Goal: Check status: Check status

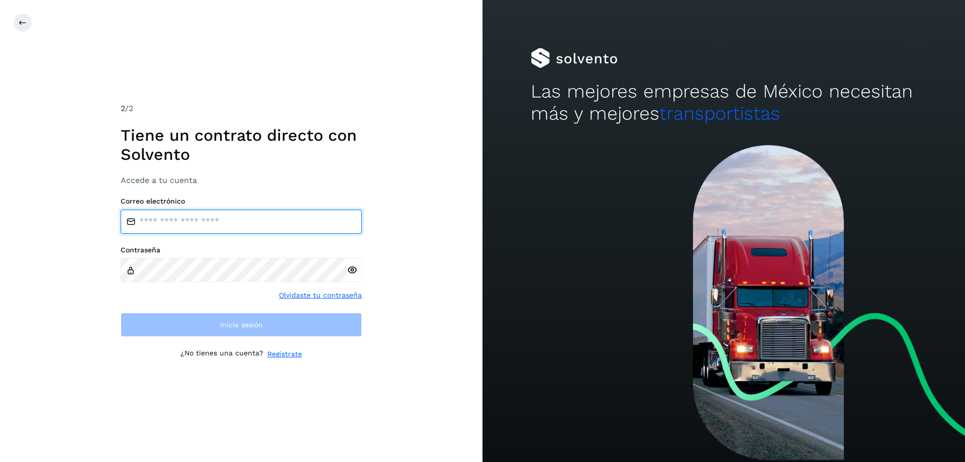
click at [203, 216] on input "email" at bounding box center [241, 222] width 241 height 24
type input "**********"
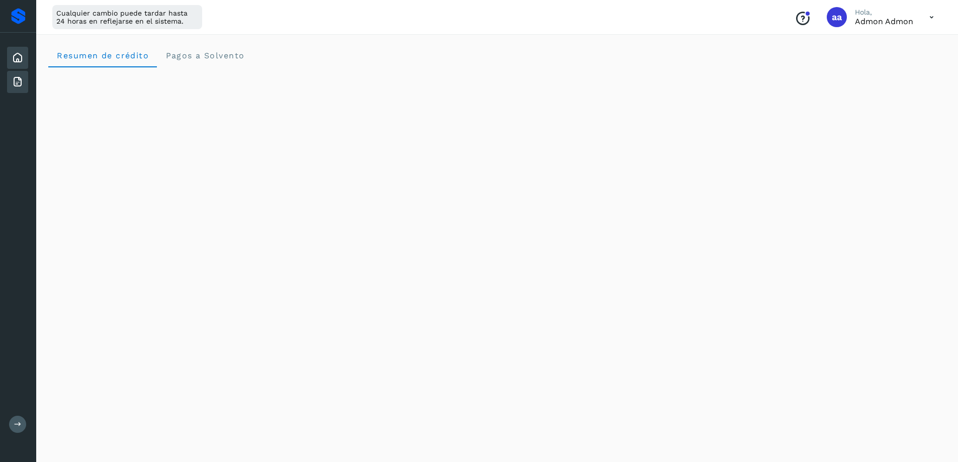
click at [23, 77] on icon at bounding box center [18, 82] width 12 height 12
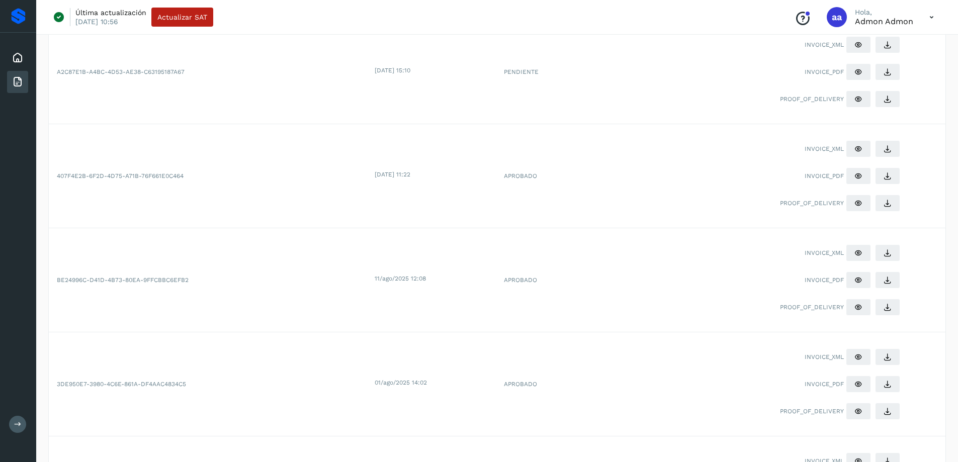
scroll to position [541, 0]
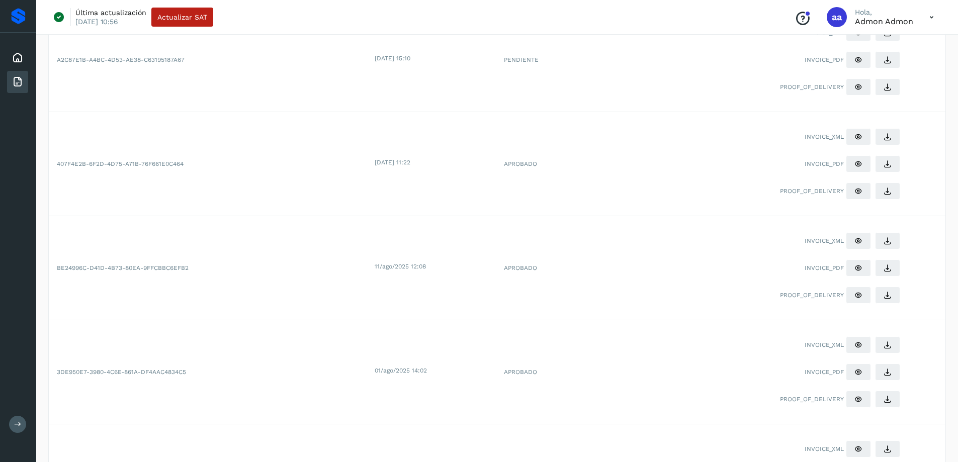
click at [252, 98] on td "A2C87E1B-A4BC-4D53-AE38-C63195187A67" at bounding box center [211, 60] width 324 height 104
click at [252, 96] on td "A2C87E1B-A4BC-4D53-AE38-C63195187A67" at bounding box center [211, 60] width 324 height 104
click at [250, 88] on td "A2C87E1B-A4BC-4D53-AE38-C63195187A67" at bounding box center [211, 60] width 324 height 104
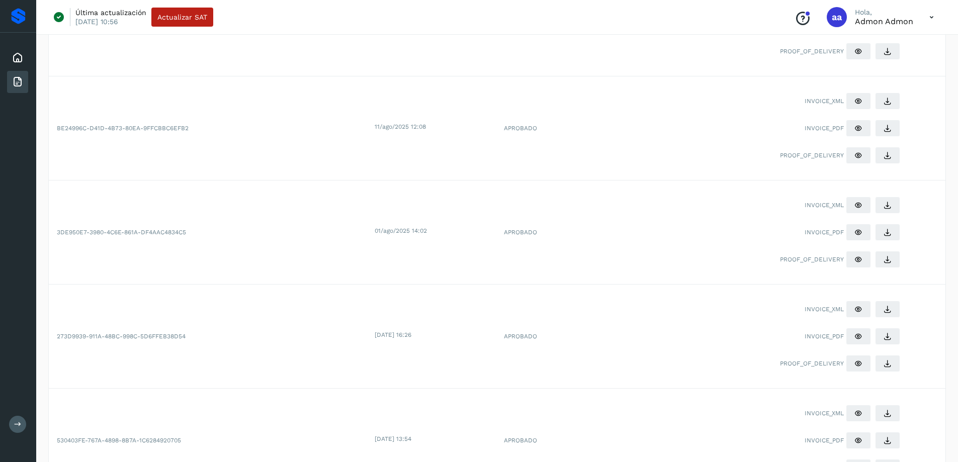
scroll to position [760, 0]
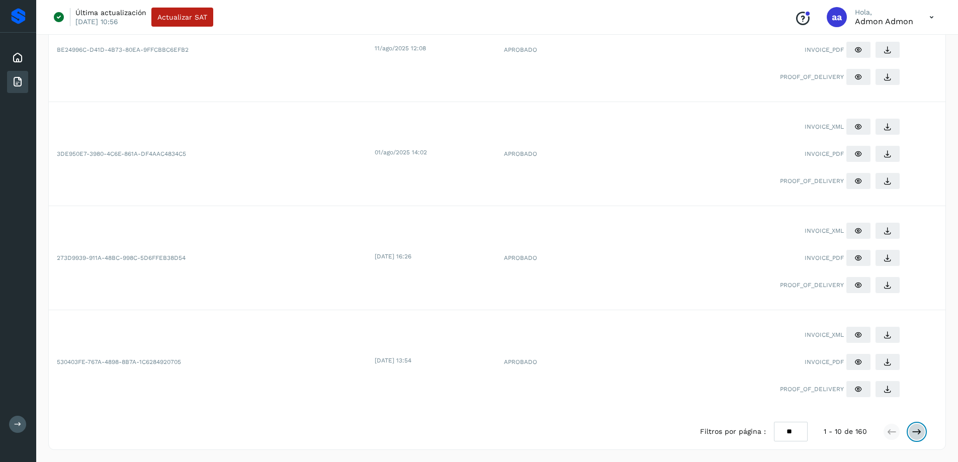
click at [917, 433] on icon at bounding box center [916, 432] width 10 height 10
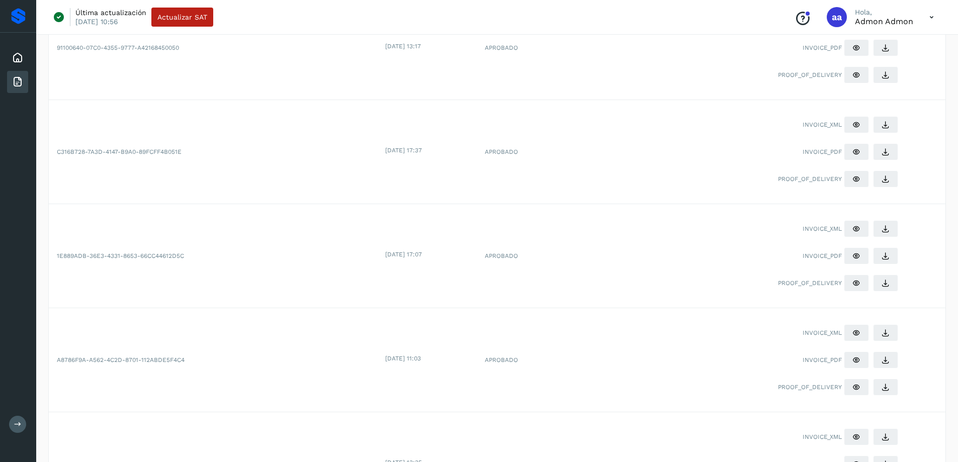
scroll to position [553, 0]
click at [857, 257] on icon at bounding box center [856, 256] width 8 height 8
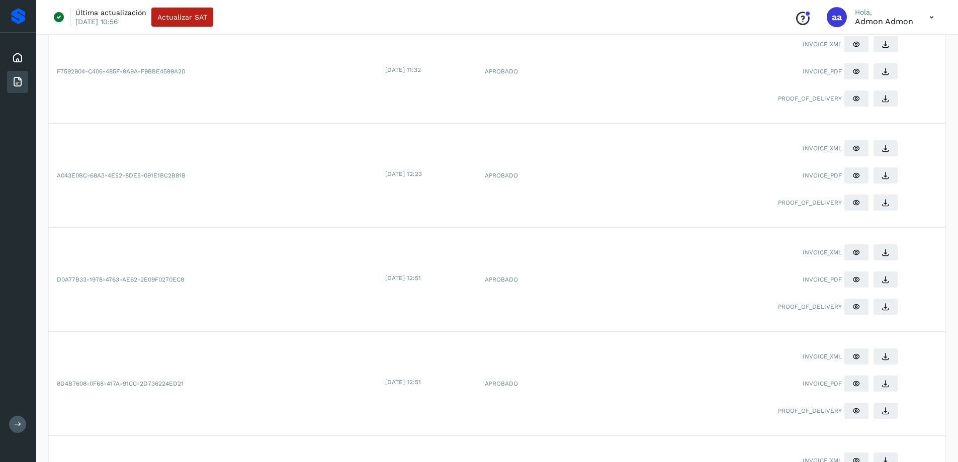
scroll to position [115, 0]
click at [860, 174] on icon at bounding box center [856, 174] width 8 height 8
click at [856, 68] on icon at bounding box center [856, 70] width 8 height 8
